Goal: Task Accomplishment & Management: Manage account settings

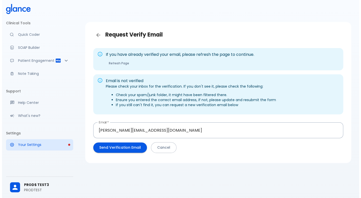
scroll to position [12, 0]
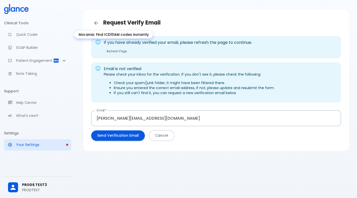
click at [27, 34] on p "Quick Coder" at bounding box center [41, 34] width 51 height 5
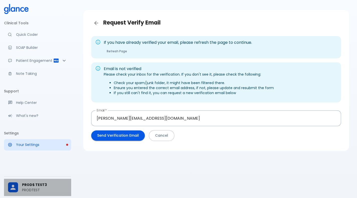
click at [29, 183] on span "PROD$ TEST3" at bounding box center [44, 184] width 45 height 5
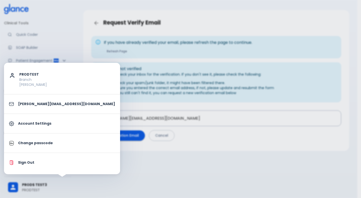
click at [35, 166] on li "Sign Out" at bounding box center [62, 162] width 116 height 15
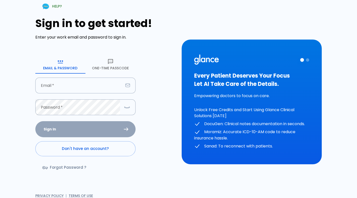
type input "[PERSON_NAME][EMAIL_ADDRESS][DOMAIN_NAME]"
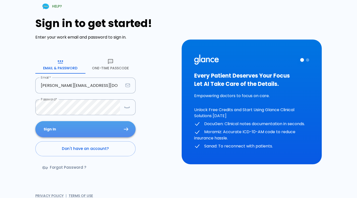
click at [108, 132] on button "Sign In" at bounding box center [85, 129] width 100 height 16
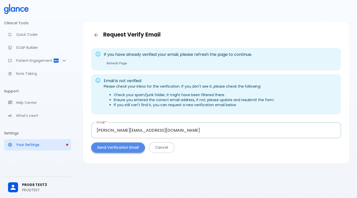
click at [99, 146] on button "Send Verification Email" at bounding box center [118, 148] width 54 height 10
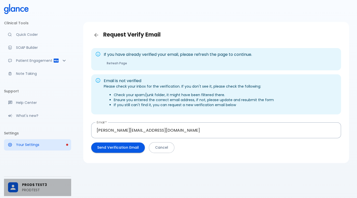
click at [29, 190] on p "PRODTEST" at bounding box center [44, 190] width 45 height 5
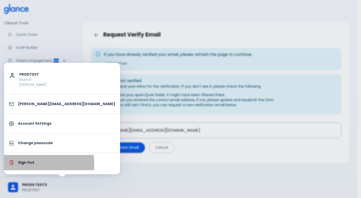
click at [42, 163] on p "Sign Out" at bounding box center [66, 162] width 97 height 5
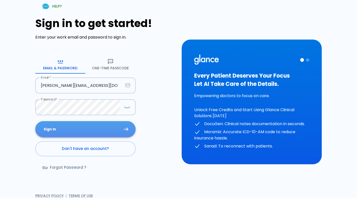
click at [72, 132] on button "Sign In" at bounding box center [85, 129] width 100 height 16
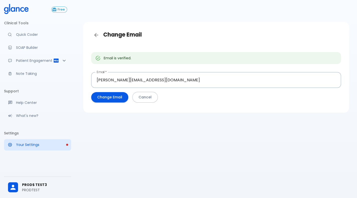
click at [29, 40] on ul "Clinical Tools Quick Coder SOAP Builder Patient Engagement Note Taking" at bounding box center [37, 50] width 67 height 66
click at [35, 37] on p "Quick Coder" at bounding box center [41, 34] width 51 height 5
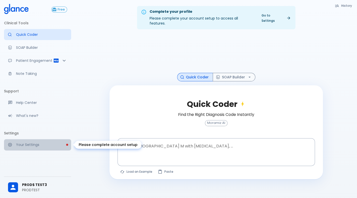
click at [25, 145] on p "Your Settings" at bounding box center [41, 144] width 51 height 5
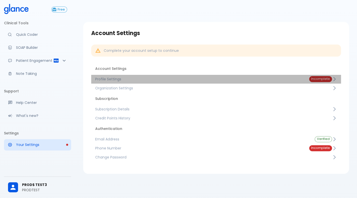
click at [120, 78] on span "Profile Settings" at bounding box center [198, 79] width 206 height 5
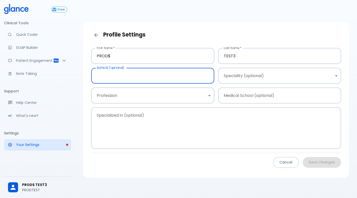
click at [176, 71] on input "text" at bounding box center [152, 76] width 123 height 16
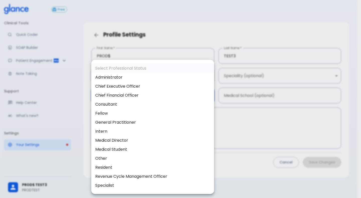
click at [159, 99] on body "↧ pull to refresh ↧ Free Clinical Tools Quick Coder SOAP Builder Patient Engage…" at bounding box center [180, 105] width 361 height 210
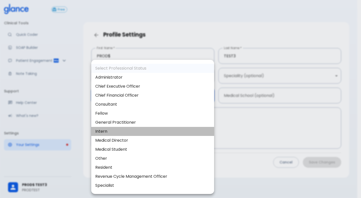
click at [147, 127] on li "Intern" at bounding box center [152, 131] width 123 height 9
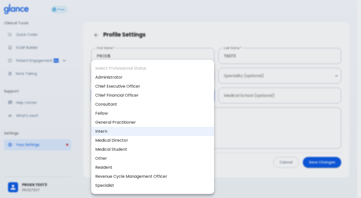
click at [169, 98] on body "↧ pull to refresh ↧ Free Clinical Tools Quick Coder SOAP Builder Patient Engage…" at bounding box center [180, 105] width 361 height 210
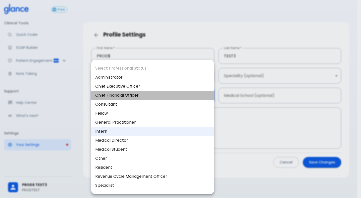
click at [157, 96] on li "Chief Financial Officer" at bounding box center [152, 95] width 123 height 9
type input "chief_financial_officer"
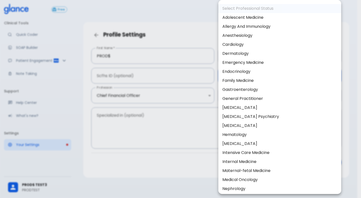
click at [259, 80] on body "↧ pull to refresh ↧ Free Clinical Tools Quick Coder SOAP Builder Patient Engage…" at bounding box center [180, 105] width 361 height 210
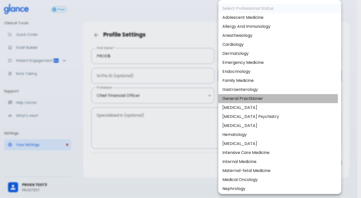
click at [255, 100] on li "General Practitioner" at bounding box center [279, 98] width 123 height 9
type input "General practitioner"
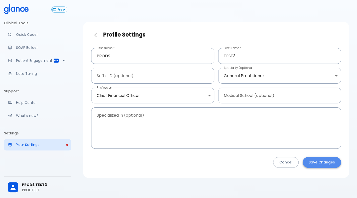
click at [263, 164] on button "Save Changes" at bounding box center [322, 162] width 38 height 11
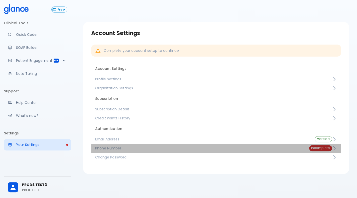
click at [263, 148] on link "Phone Number Incomplete" at bounding box center [216, 148] width 250 height 9
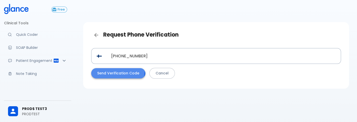
click at [96, 69] on button "Send Verification Code" at bounding box center [118, 73] width 54 height 10
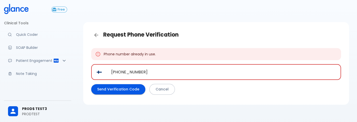
click at [162, 71] on input "+358 45 4901353" at bounding box center [223, 72] width 235 height 16
paste input "44 7447 346514"
type input "+44 7447 346514"
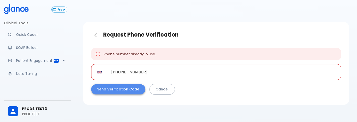
click at [129, 88] on button "Send Verification Code" at bounding box center [118, 89] width 54 height 10
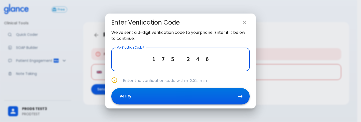
type input "1 7 5 2 4 6"
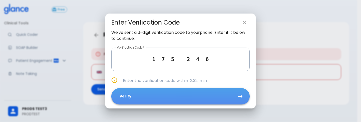
click at [184, 99] on button "Verify" at bounding box center [180, 96] width 138 height 16
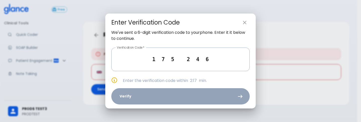
click at [184, 99] on div "We've sent a 6-digit verification code to your phone . Enter it it below to con…" at bounding box center [180, 69] width 150 height 79
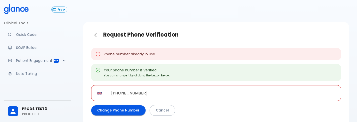
scroll to position [25, 0]
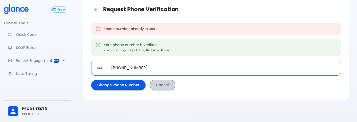
click at [163, 86] on link "Cancel" at bounding box center [163, 85] width 26 height 11
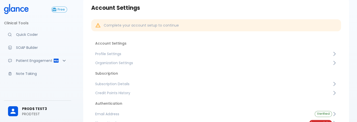
scroll to position [54, 0]
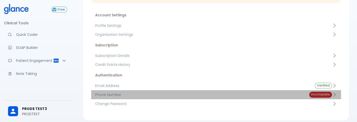
click at [158, 93] on span "Phone Number" at bounding box center [198, 94] width 206 height 5
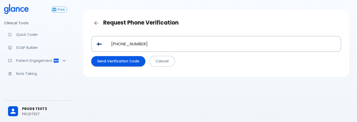
scroll to position [12, 0]
click at [122, 62] on button "Send Verification Code" at bounding box center [118, 61] width 54 height 10
click at [95, 21] on icon "Back" at bounding box center [96, 23] width 6 height 6
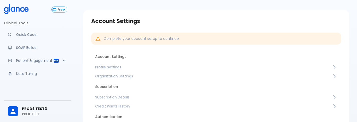
scroll to position [74, 0]
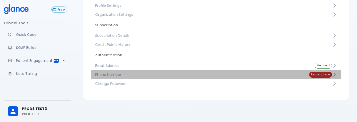
click at [208, 77] on link "Phone Number Incomplete" at bounding box center [216, 74] width 250 height 9
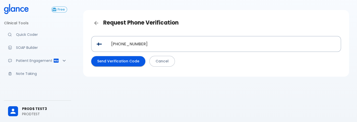
scroll to position [12, 0]
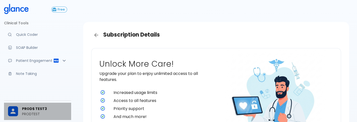
click at [44, 115] on p "PRODTEST" at bounding box center [44, 114] width 45 height 5
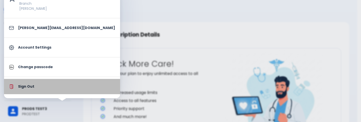
click at [69, 90] on li "Sign Out" at bounding box center [62, 86] width 116 height 15
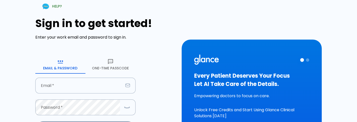
type input "[PERSON_NAME][EMAIL_ADDRESS][DOMAIN_NAME]"
